Goal: Find specific page/section: Find specific page/section

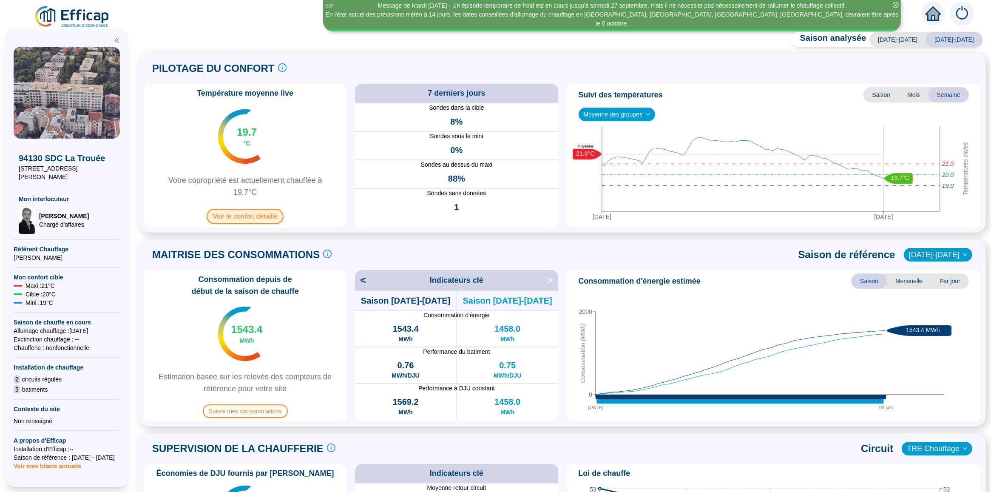
click at [268, 216] on span "Voir le confort détaillé" at bounding box center [245, 216] width 77 height 15
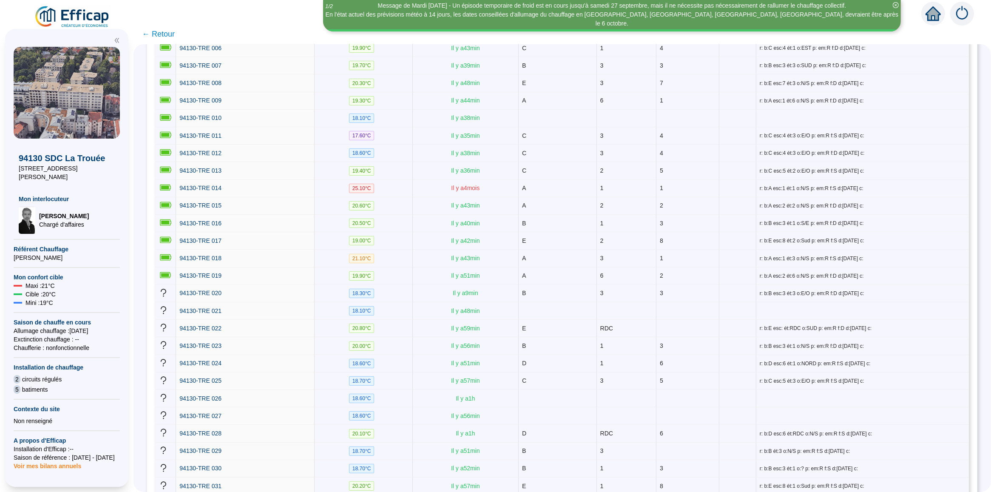
scroll to position [362, 0]
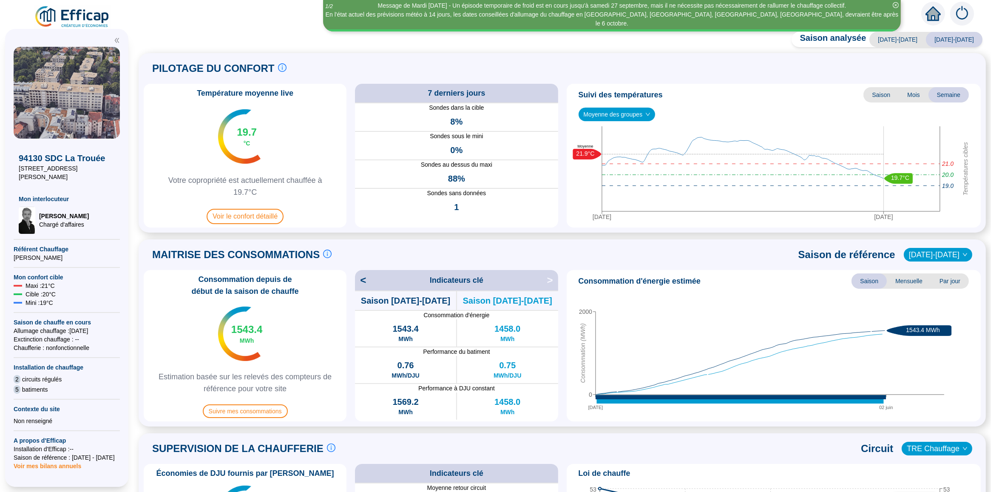
click at [958, 15] on img at bounding box center [963, 14] width 24 height 24
